Goal: Complete application form

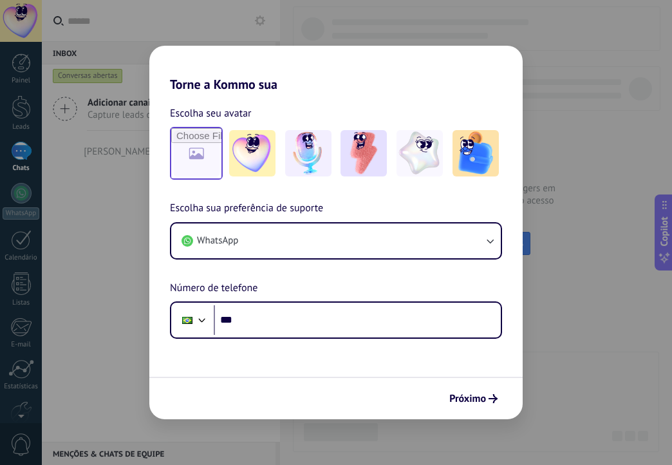
click at [207, 151] on input "file" at bounding box center [196, 153] width 50 height 50
type input "**********"
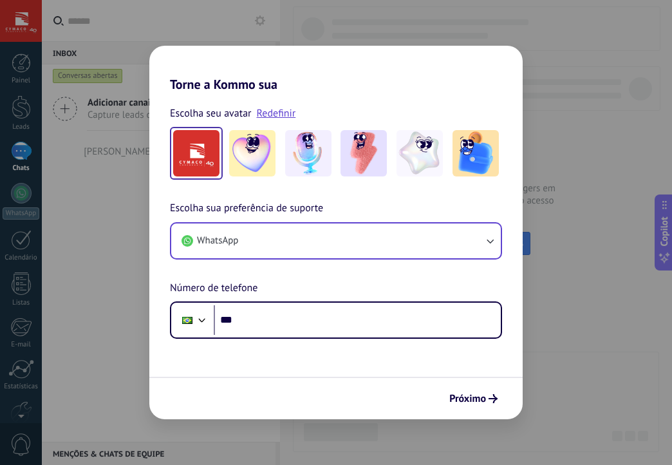
click at [303, 245] on button "WhatsApp" at bounding box center [336, 240] width 330 height 35
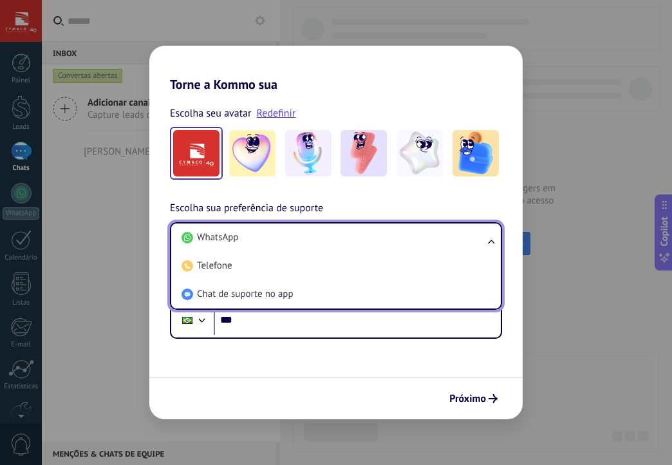
click at [253, 205] on span "Escolha sua preferência de suporte" at bounding box center [246, 208] width 153 height 17
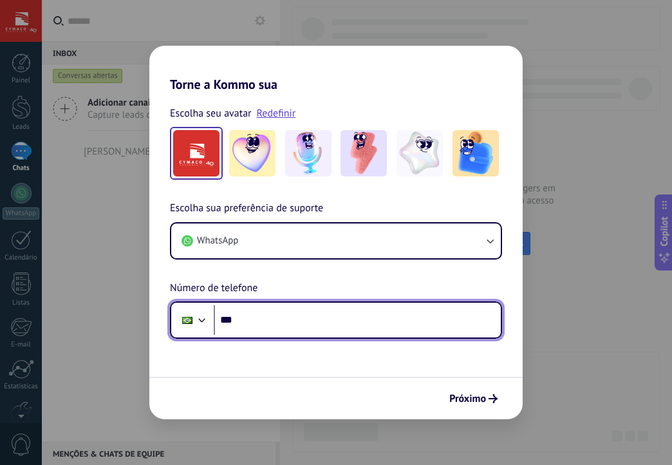
click at [270, 317] on input "***" at bounding box center [357, 320] width 287 height 30
type input "**********"
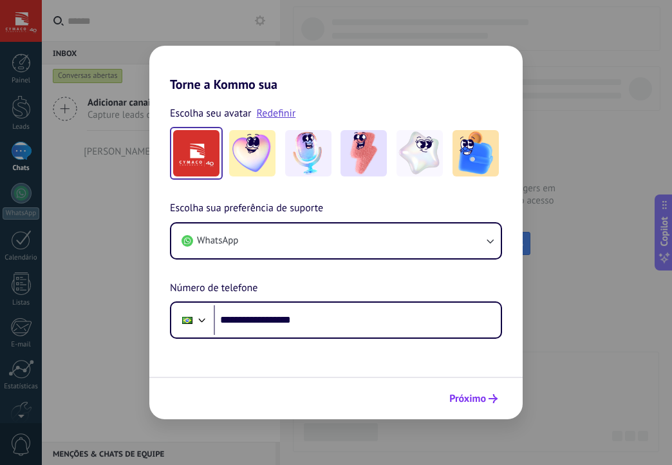
click at [478, 397] on span "Próximo" at bounding box center [467, 398] width 37 height 9
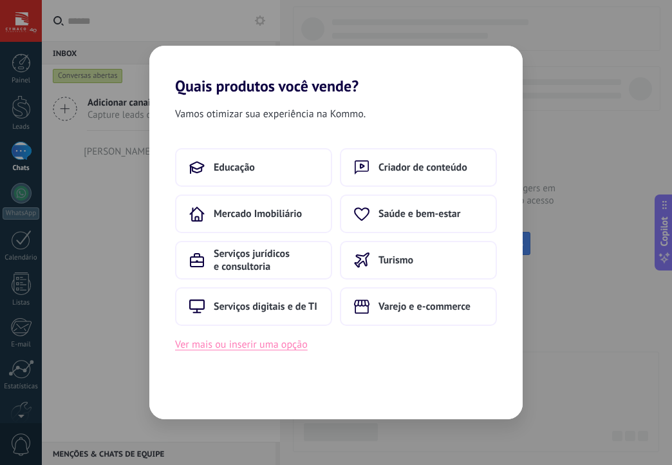
click at [281, 345] on button "Ver mais ou inserir uma opção" at bounding box center [241, 344] width 133 height 17
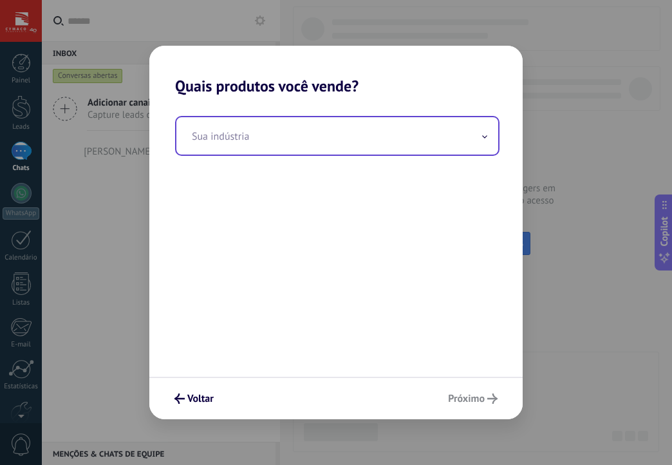
click at [292, 126] on input "text" at bounding box center [337, 135] width 322 height 37
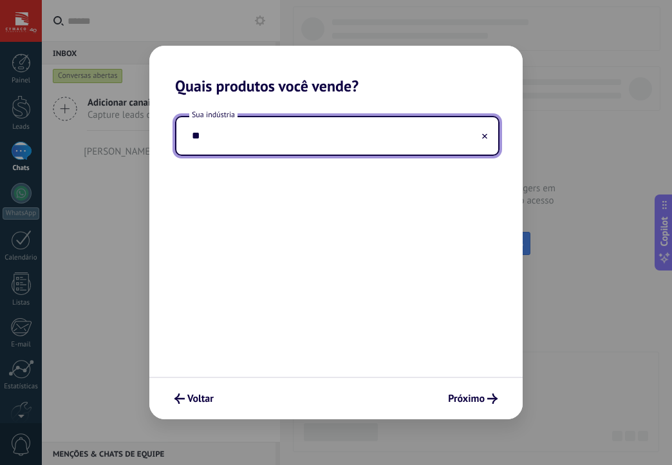
type input "*"
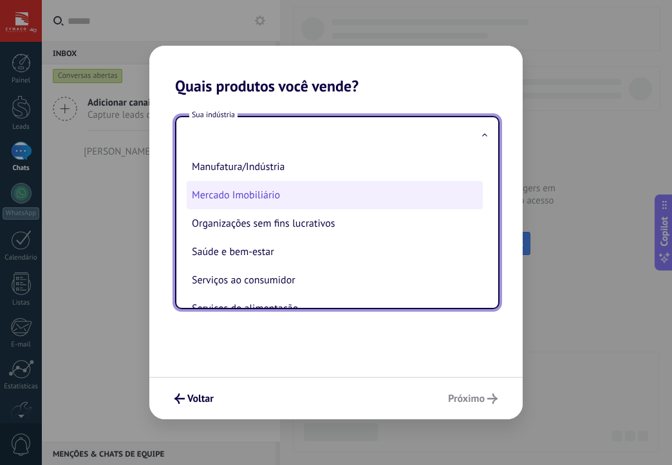
scroll to position [147, 0]
click at [278, 187] on li "Mercado Imobiliário" at bounding box center [335, 194] width 296 height 28
type input "**********"
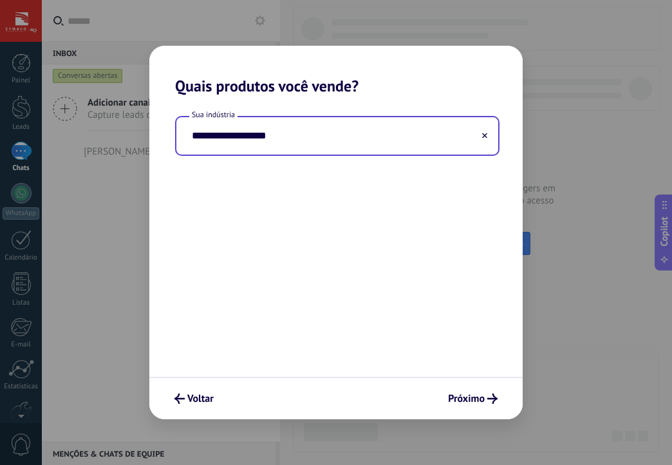
click at [321, 143] on input "**********" at bounding box center [337, 135] width 322 height 37
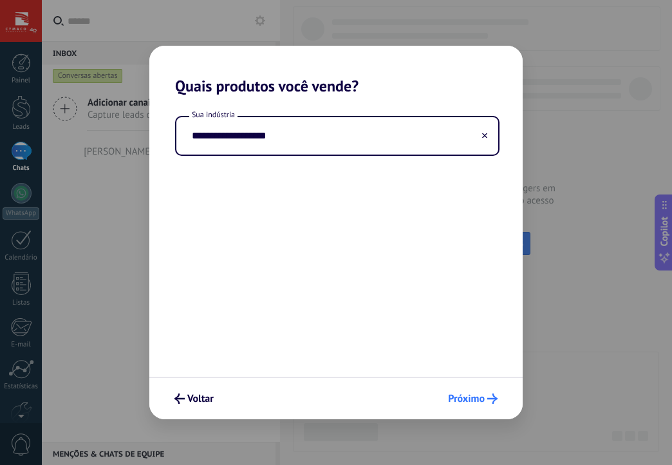
click at [484, 399] on span "Próximo" at bounding box center [466, 398] width 37 height 9
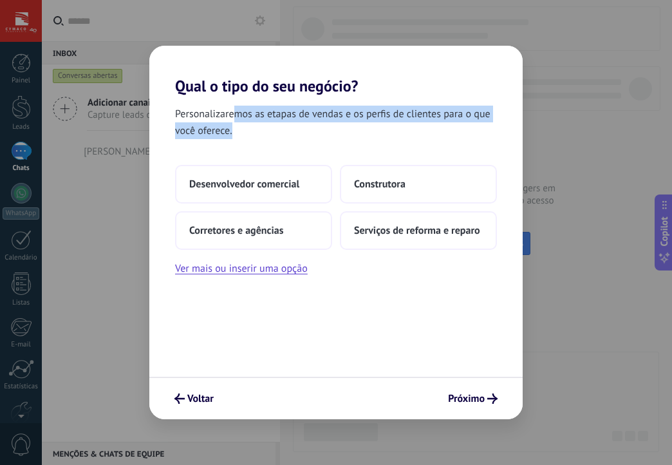
drag, startPoint x: 236, startPoint y: 111, endPoint x: 279, endPoint y: 137, distance: 50.5
click at [279, 137] on span "Personalizaremos as etapas de vendas e os perfis de clientes para o que você of…" at bounding box center [336, 122] width 322 height 33
click at [296, 146] on div "Personalizaremos as etapas de vendas e os perfis de clientes para o que você of…" at bounding box center [335, 235] width 373 height 281
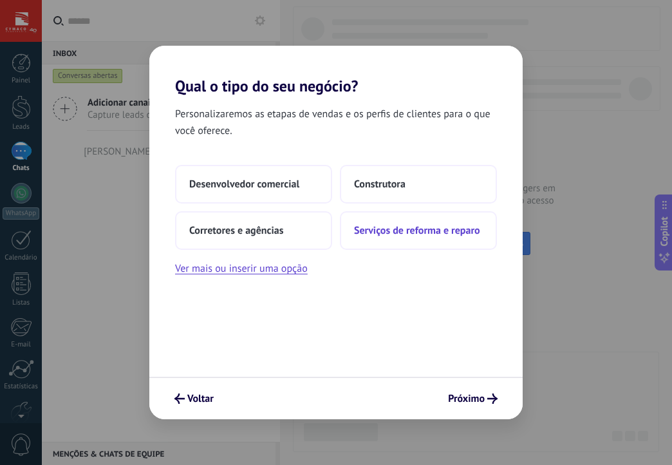
click at [375, 231] on span "Serviços de reforma e reparo" at bounding box center [417, 230] width 126 height 13
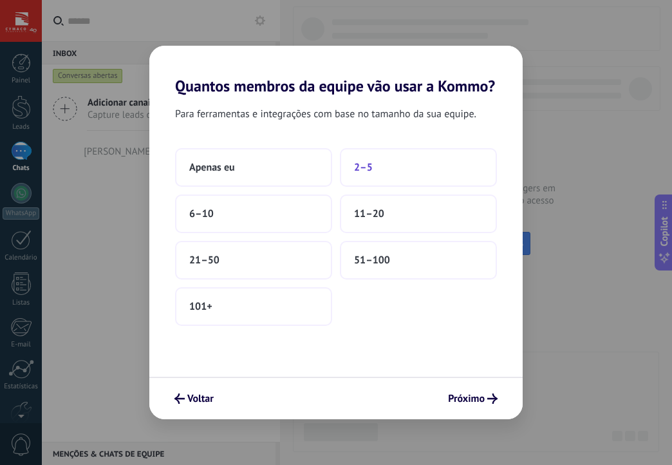
click at [374, 176] on button "2–5" at bounding box center [418, 167] width 157 height 39
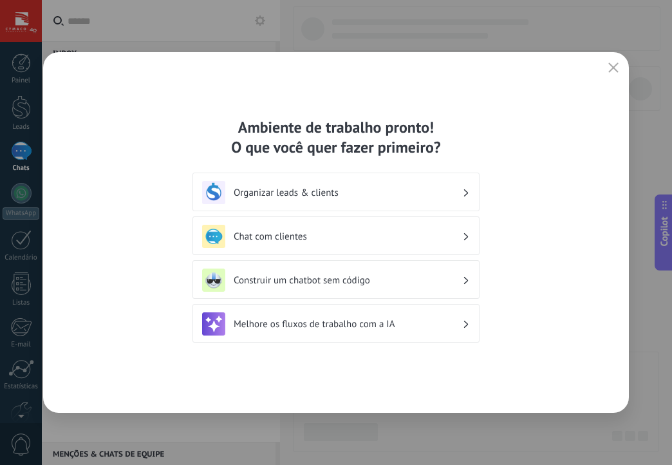
click at [362, 198] on h3 "Organizar leads & clients" at bounding box center [348, 193] width 229 height 12
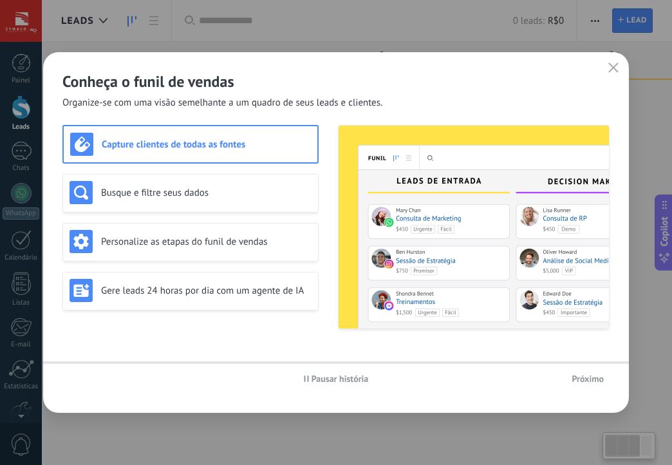
click at [328, 240] on div "Capture clientes de todas as fontes Busque e filtre seus dados Personalize as e…" at bounding box center [335, 227] width 547 height 204
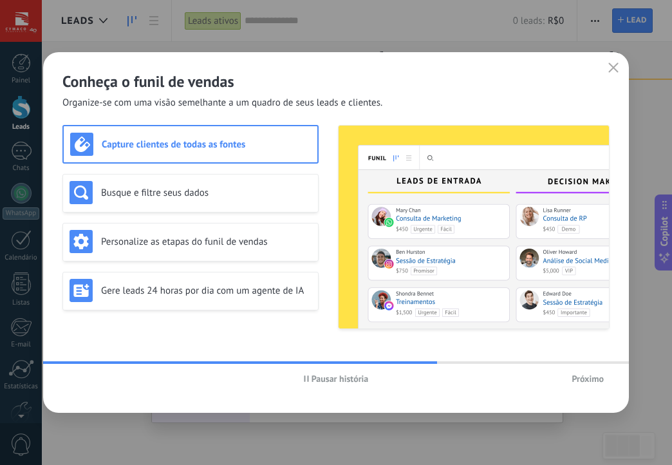
click at [326, 377] on span "Pausar história" at bounding box center [340, 378] width 57 height 9
click at [259, 191] on h3 "Busque e filtre seus dados" at bounding box center [206, 193] width 211 height 12
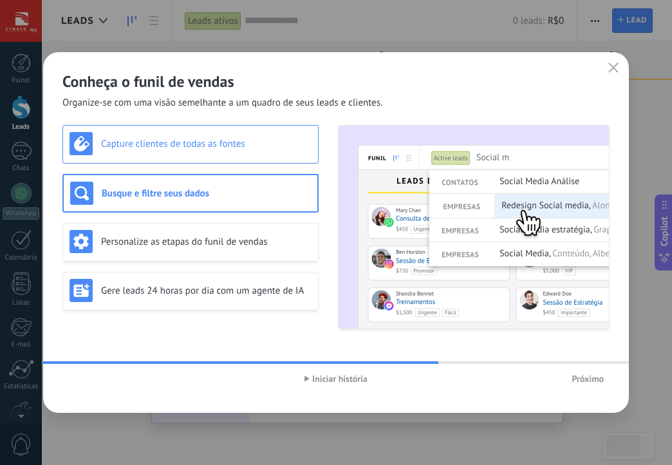
click at [256, 153] on div "Capture clientes de todas as fontes" at bounding box center [191, 143] width 242 height 23
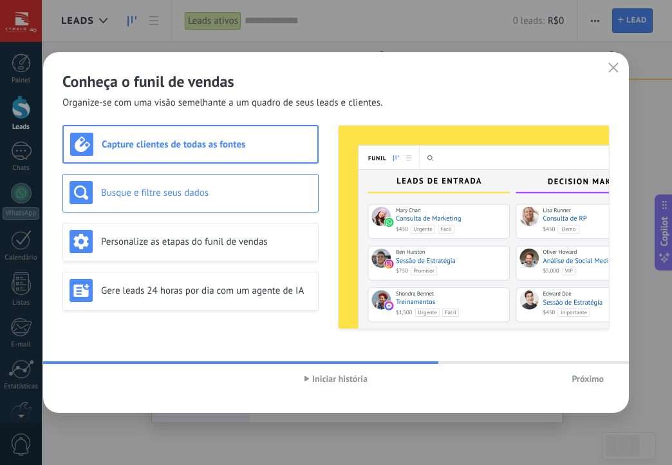
click at [241, 182] on div "Busque e filtre seus dados" at bounding box center [191, 192] width 242 height 23
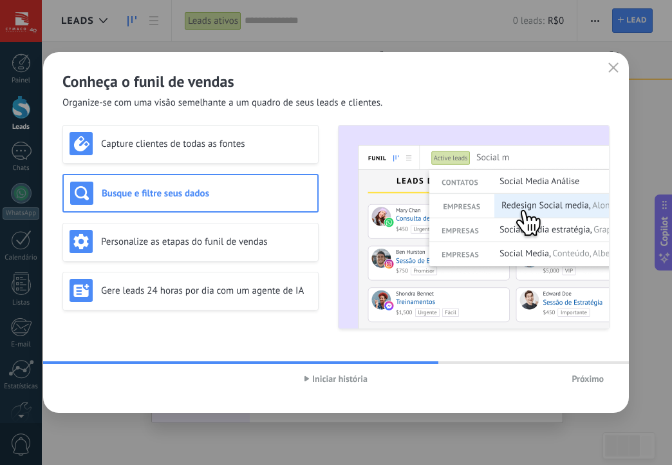
click at [227, 222] on div "Capture clientes de todas as fontes Busque e filtre seus dados Personalize as e…" at bounding box center [190, 227] width 256 height 204
click at [227, 233] on div "Personalize as etapas do funil de vendas" at bounding box center [191, 241] width 242 height 23
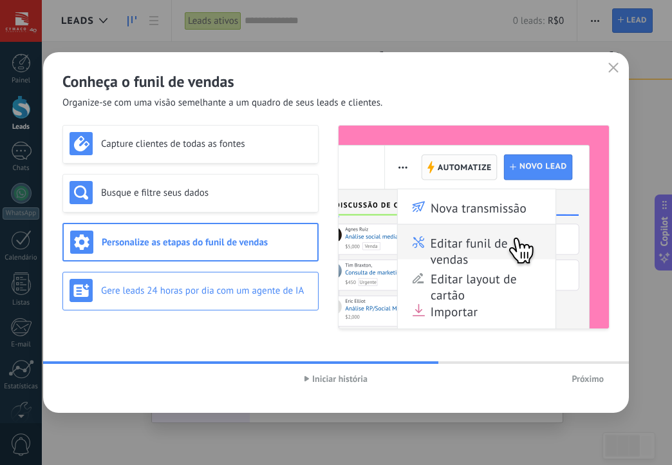
click at [205, 289] on h3 "Gere leads 24 horas por dia com um agente de IA" at bounding box center [206, 291] width 211 height 12
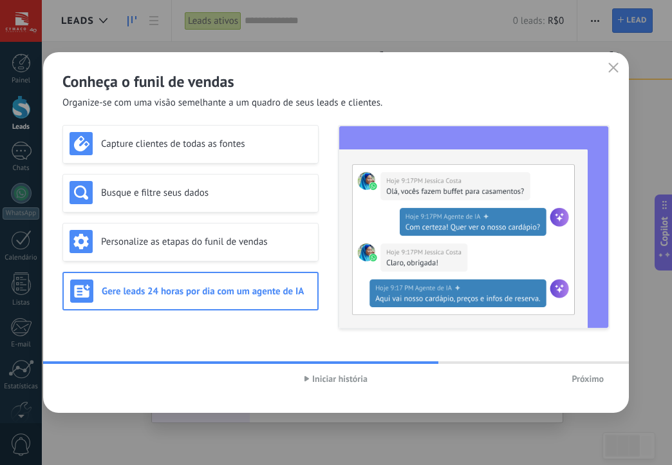
click at [576, 377] on span "Próximo" at bounding box center [588, 378] width 32 height 9
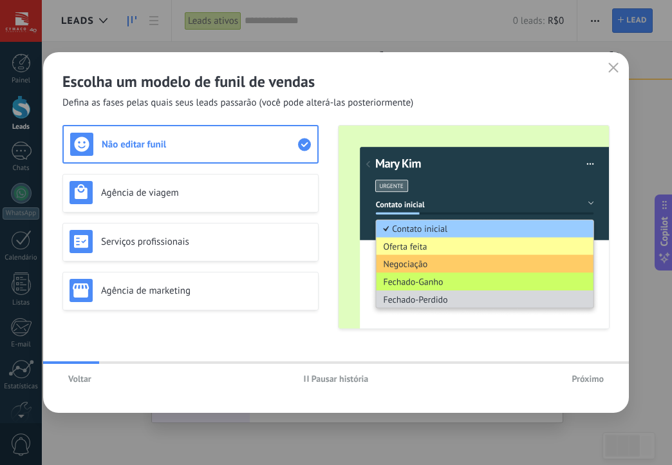
click at [325, 379] on span "Pausar história" at bounding box center [340, 378] width 57 height 9
click at [170, 194] on h3 "Agência de viagem" at bounding box center [206, 193] width 211 height 12
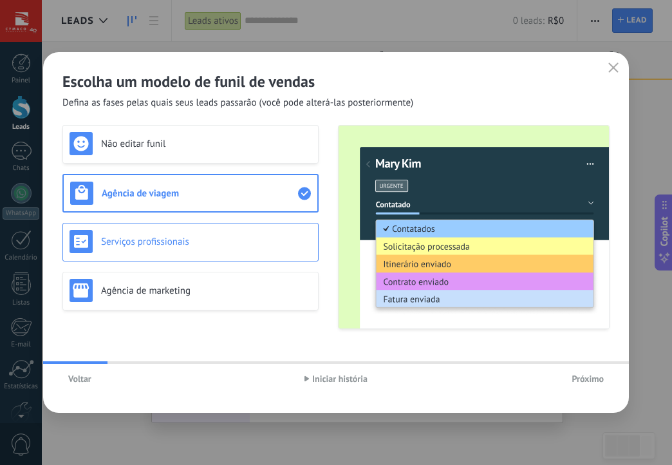
click at [191, 236] on h3 "Serviços profissionais" at bounding box center [206, 242] width 211 height 12
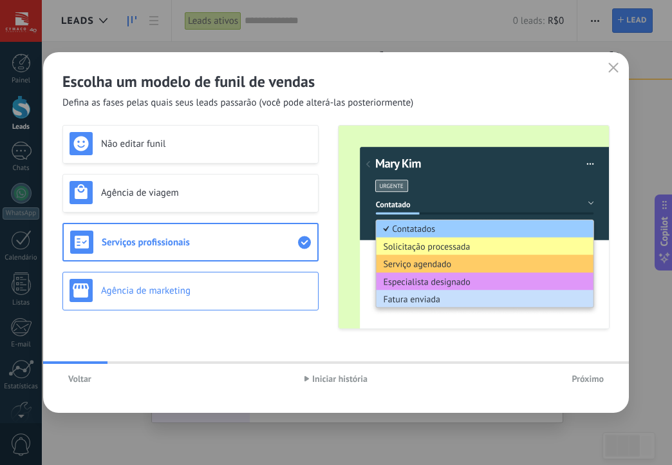
click at [208, 276] on div "Agência de marketing" at bounding box center [190, 291] width 256 height 39
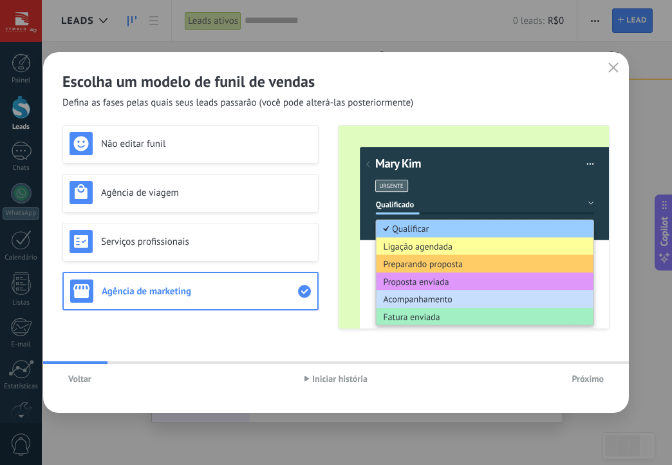
click at [581, 377] on span "Próximo" at bounding box center [588, 378] width 32 height 9
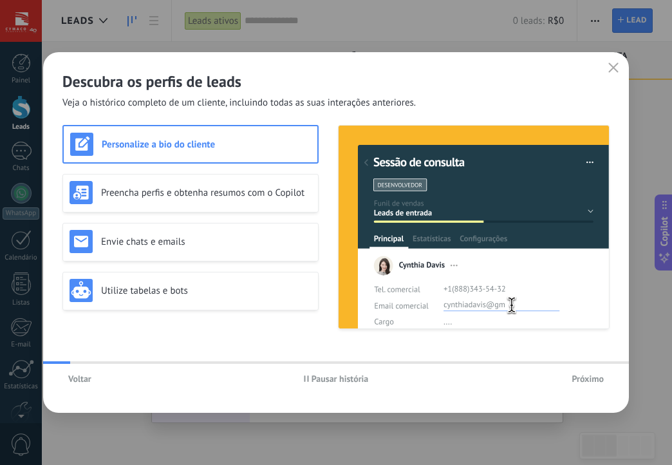
click at [72, 381] on span "Voltar" at bounding box center [79, 378] width 23 height 9
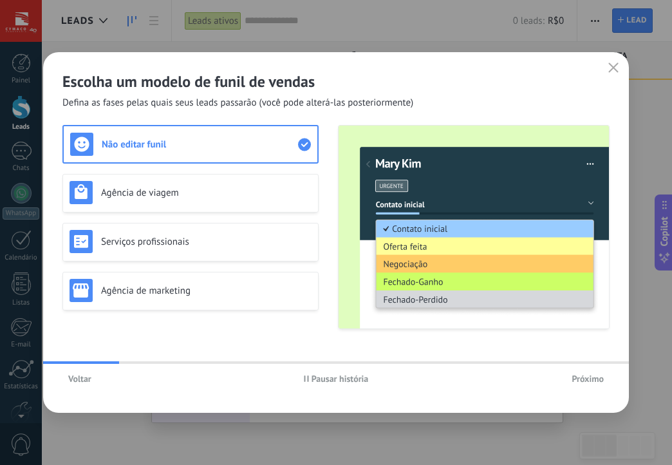
click at [320, 384] on button "Pausar história" at bounding box center [336, 378] width 77 height 19
click at [584, 382] on span "Próximo" at bounding box center [588, 378] width 32 height 9
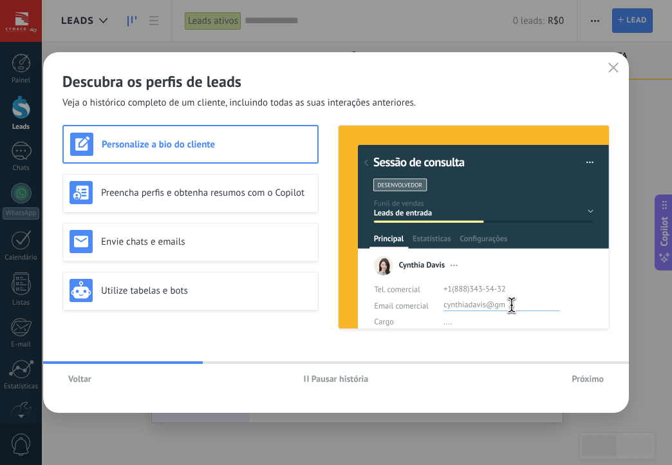
click at [311, 385] on button "Pausar história" at bounding box center [336, 378] width 77 height 19
click at [167, 194] on h3 "Preencha perfis e obtenha resumos com o Copilot" at bounding box center [206, 193] width 211 height 12
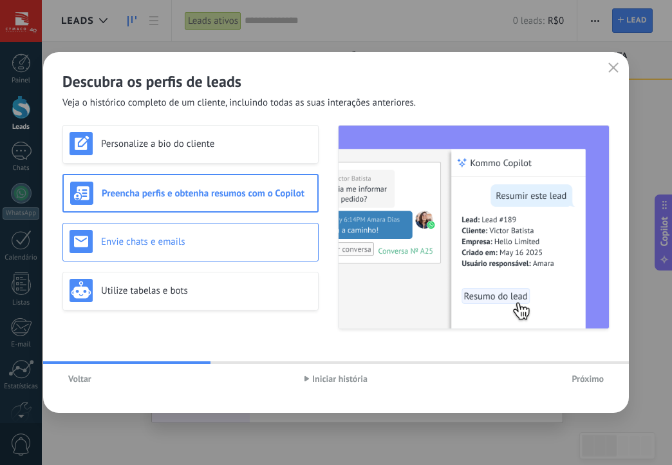
click at [174, 236] on h3 "Envie chats e emails" at bounding box center [206, 242] width 211 height 12
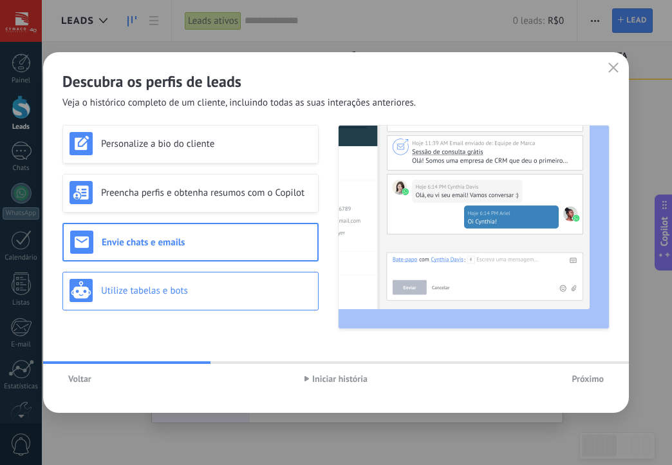
click at [221, 285] on h3 "Utilize tabelas e bots" at bounding box center [206, 291] width 211 height 12
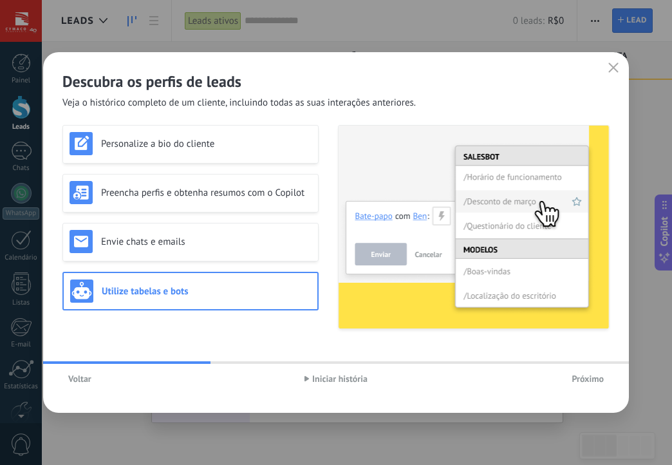
click at [579, 382] on span "Próximo" at bounding box center [588, 378] width 32 height 9
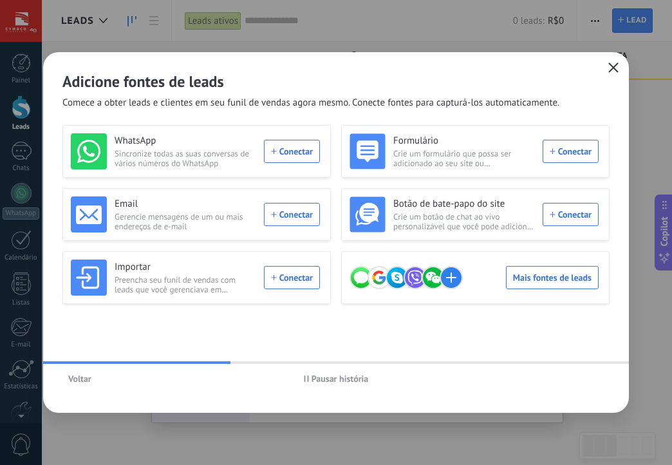
click at [608, 68] on button "button" at bounding box center [613, 68] width 17 height 18
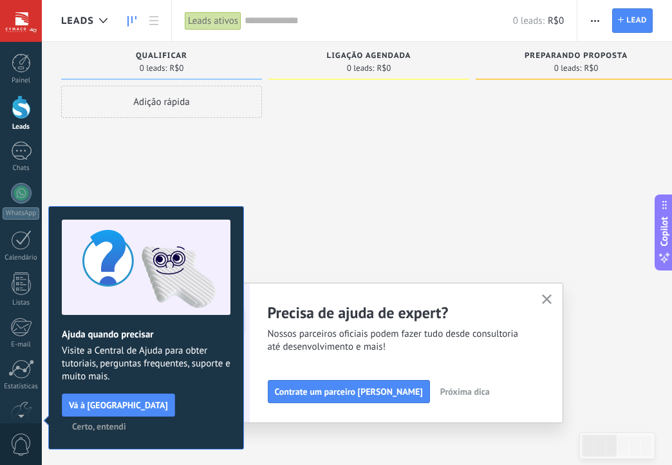
click at [451, 231] on div at bounding box center [368, 234] width 201 height 297
click at [539, 298] on button "button" at bounding box center [547, 299] width 16 height 17
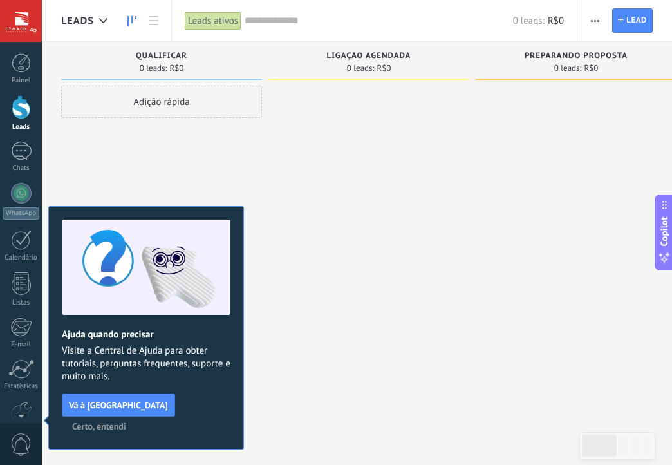
click at [111, 158] on div "Adição rápida" at bounding box center [161, 234] width 201 height 297
